Goal: Transaction & Acquisition: Purchase product/service

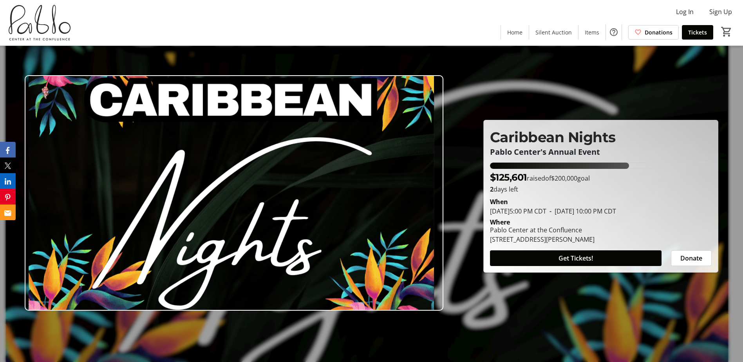
click at [588, 148] on p "Pablo Center's Annual Event" at bounding box center [601, 152] width 222 height 9
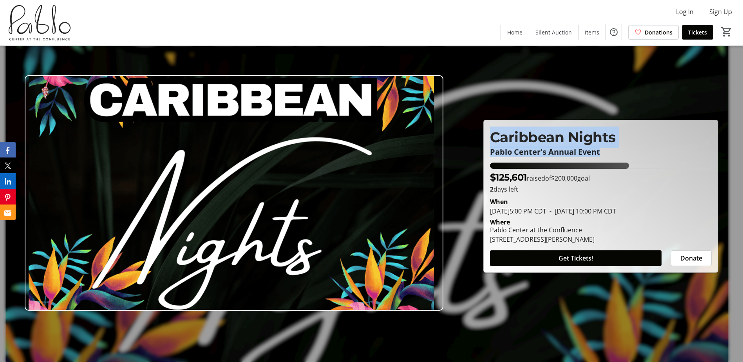
drag, startPoint x: 599, startPoint y: 154, endPoint x: 490, endPoint y: 138, distance: 109.7
click at [490, 138] on div "Caribbean Nights Pablo Center's Annual Event" at bounding box center [601, 142] width 222 height 30
copy div "Caribbean Nights Pablo Center's Annual Event"
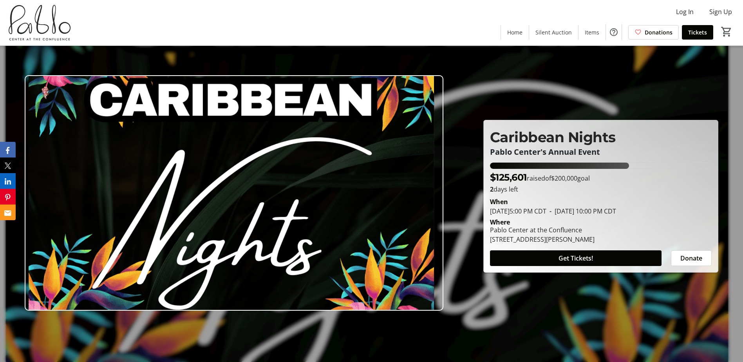
click at [235, 23] on div "Log In Sign Up Home Silent Auction Items Donations Tickets 0" at bounding box center [371, 22] width 743 height 45
click at [261, 167] on img at bounding box center [234, 192] width 419 height 235
click at [552, 140] on span "Caribbean Nights" at bounding box center [553, 136] width 126 height 17
click at [587, 257] on span "Get Tickets!" at bounding box center [576, 257] width 34 height 9
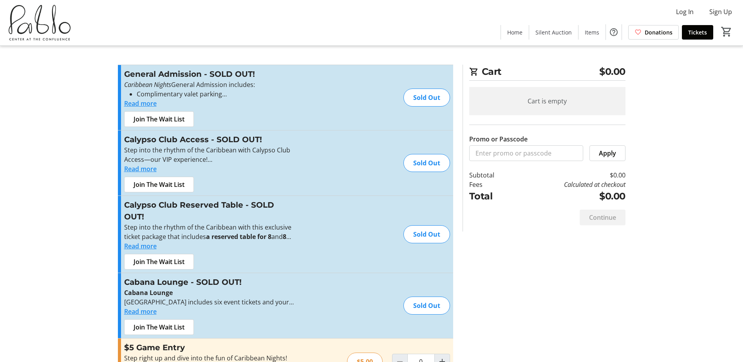
click at [26, 13] on img at bounding box center [40, 22] width 70 height 39
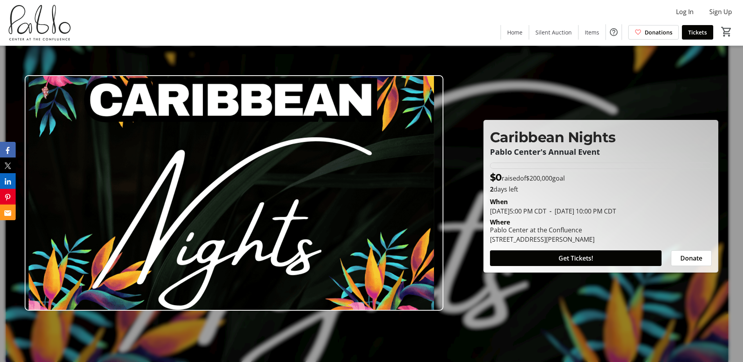
click at [30, 25] on img at bounding box center [40, 22] width 70 height 39
click at [161, 102] on img at bounding box center [234, 192] width 419 height 235
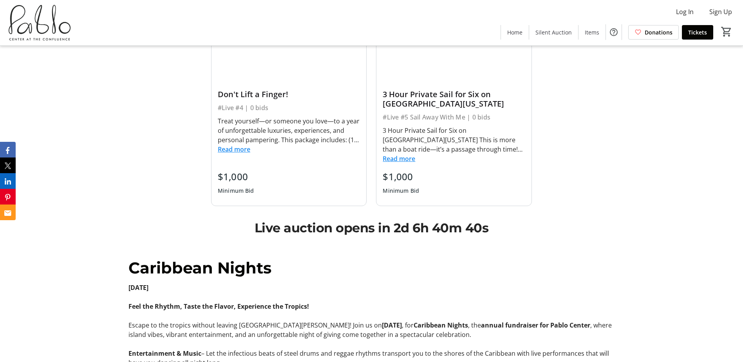
scroll to position [744, 0]
